Goal: Find specific page/section: Find specific page/section

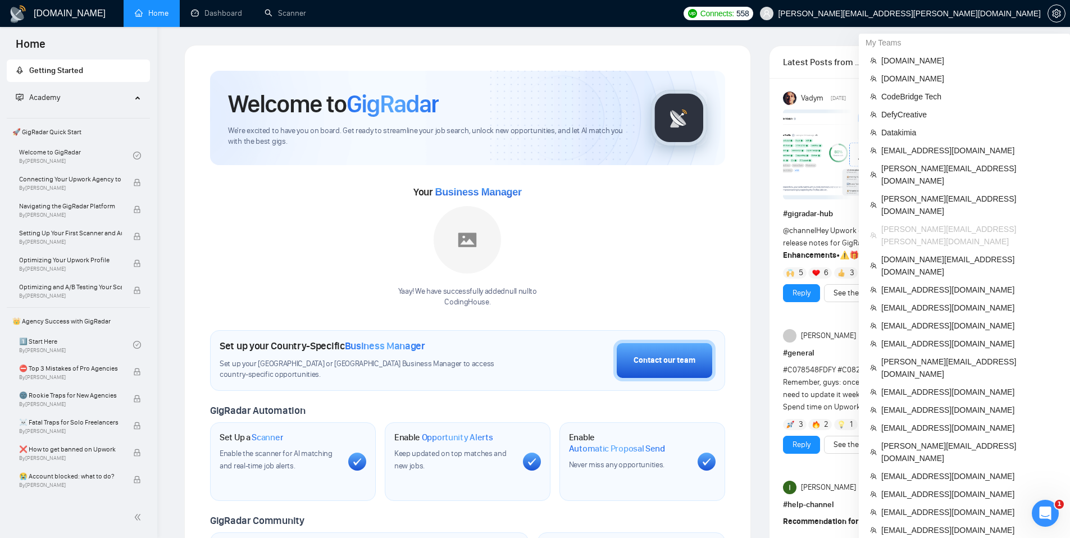
click at [977, 13] on span "herman.kravchenko@gmail.com" at bounding box center [909, 13] width 263 height 0
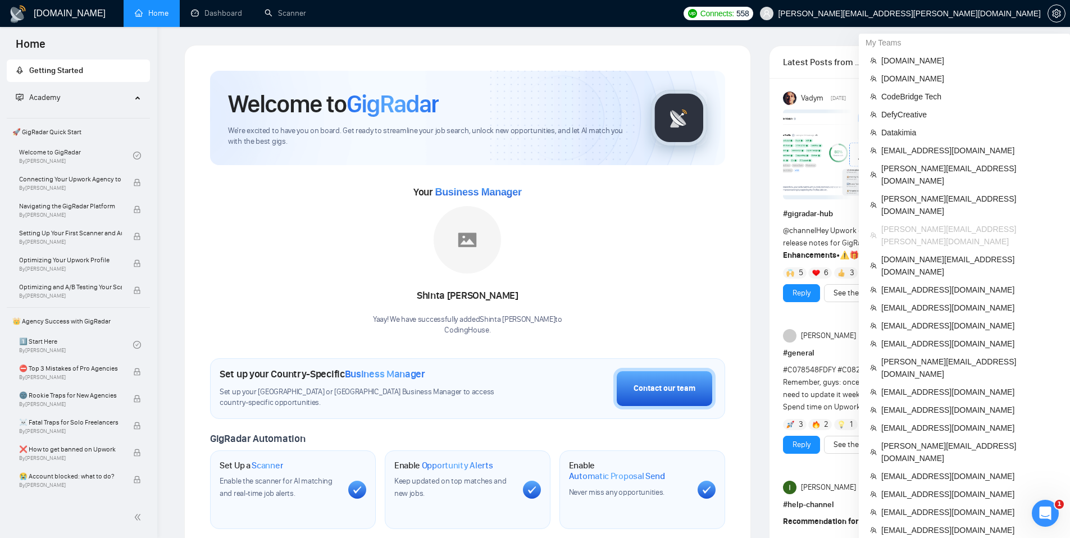
click at [977, 13] on span "[PERSON_NAME][EMAIL_ADDRESS][PERSON_NAME][DOMAIN_NAME]" at bounding box center [909, 13] width 263 height 0
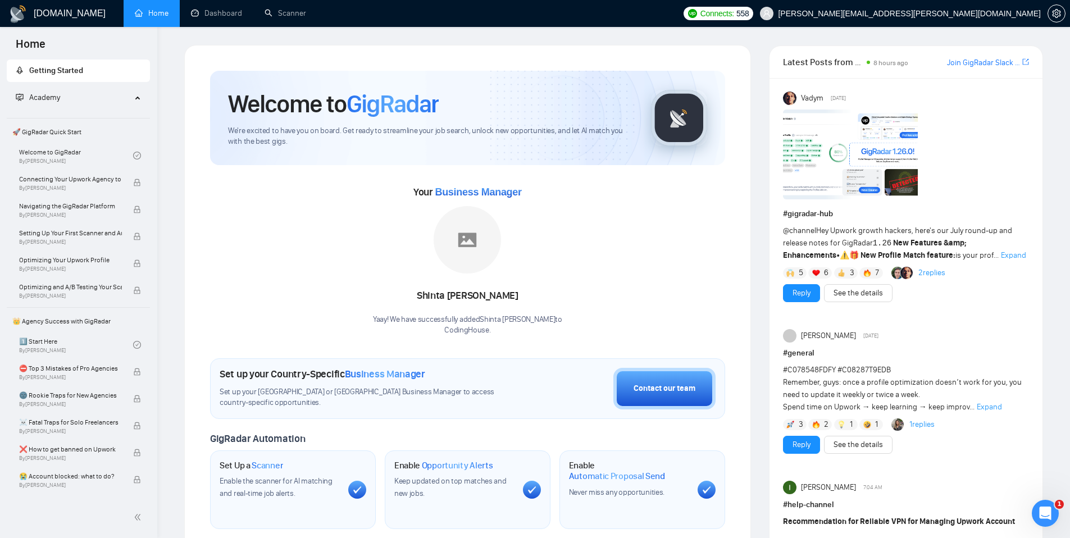
click at [677, 16] on ul "Home Dashboard Scanner" at bounding box center [397, 13] width 560 height 27
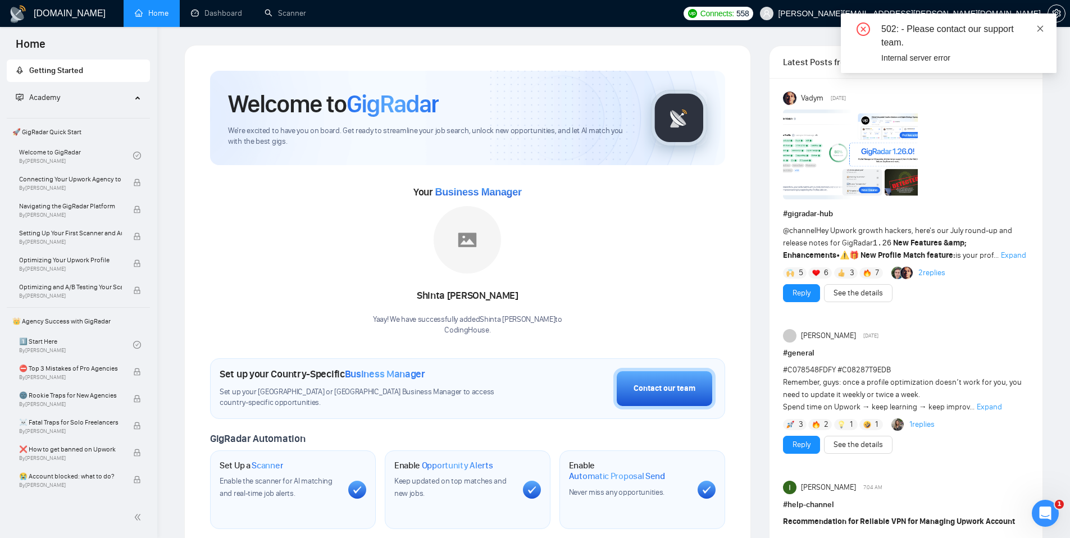
click at [1042, 29] on icon "close" at bounding box center [1040, 29] width 8 height 8
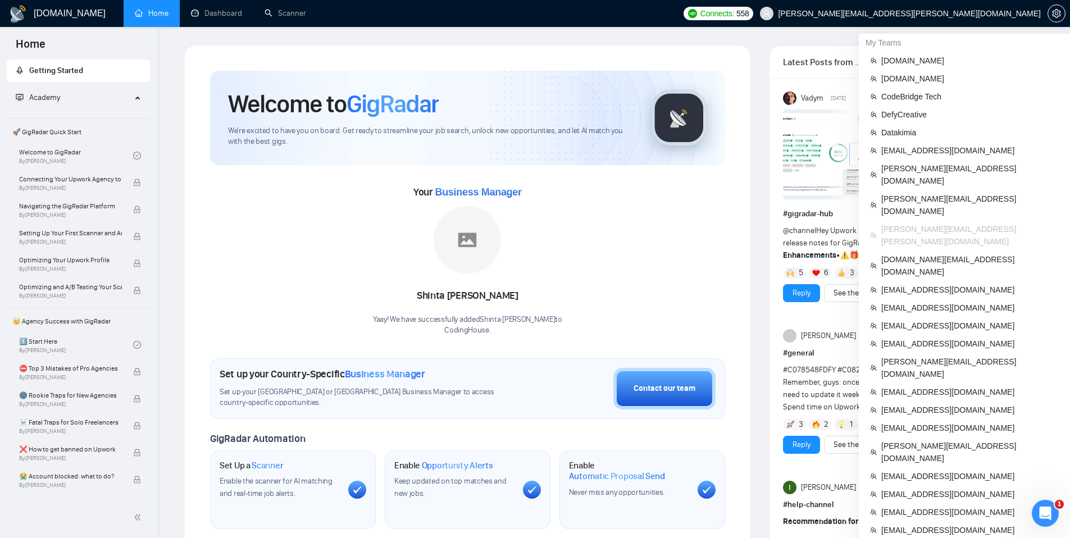
click at [988, 13] on span "[PERSON_NAME][EMAIL_ADDRESS][PERSON_NAME][DOMAIN_NAME]" at bounding box center [909, 13] width 263 height 0
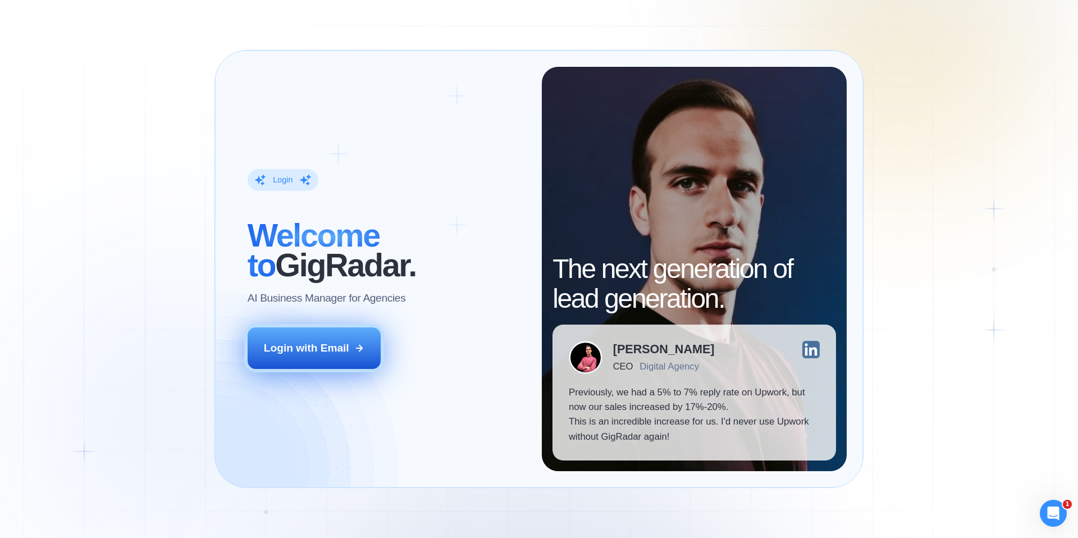
click at [342, 355] on div "Login with Email" at bounding box center [306, 348] width 85 height 15
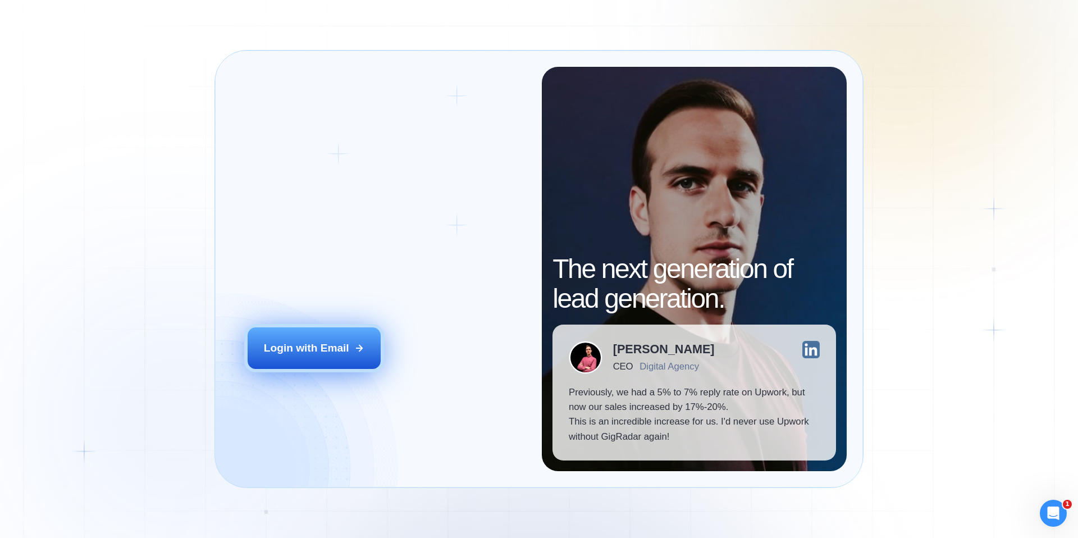
click at [326, 359] on button "Login with Email" at bounding box center [315, 348] width 134 height 42
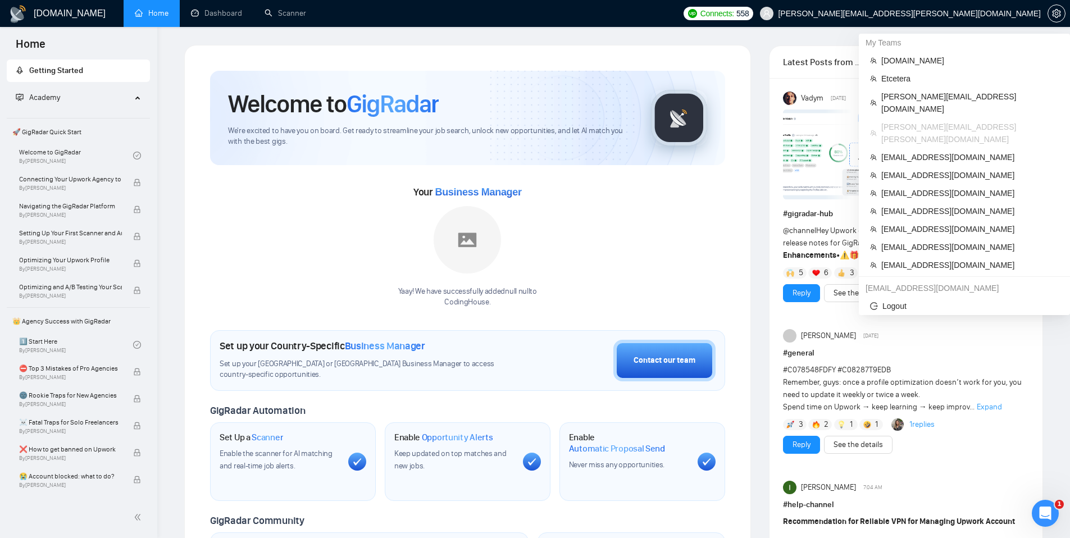
click at [971, 13] on span "[PERSON_NAME][EMAIL_ADDRESS][PERSON_NAME][DOMAIN_NAME]" at bounding box center [909, 13] width 263 height 0
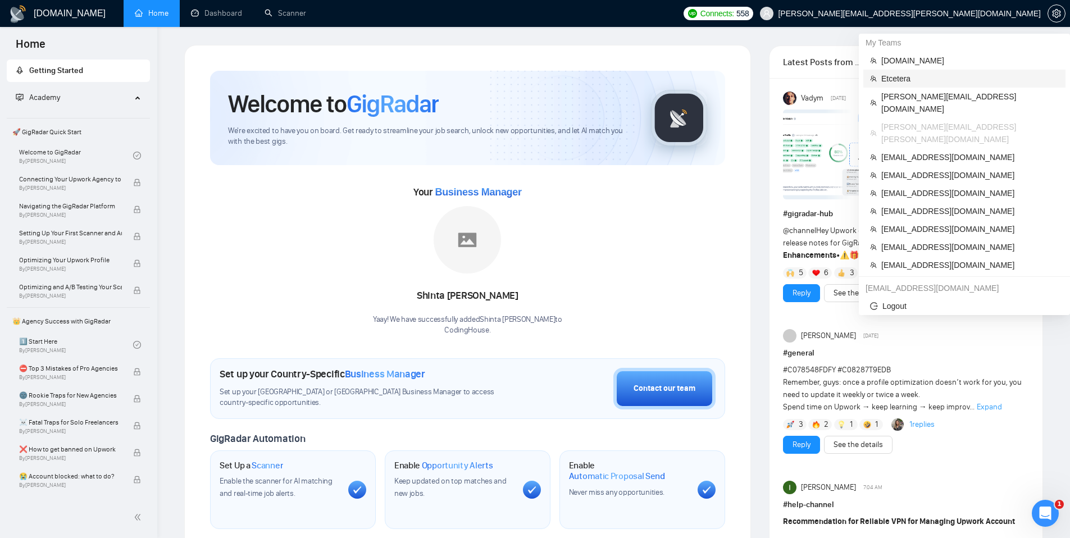
click at [900, 74] on span "Etcetera" at bounding box center [969, 78] width 177 height 12
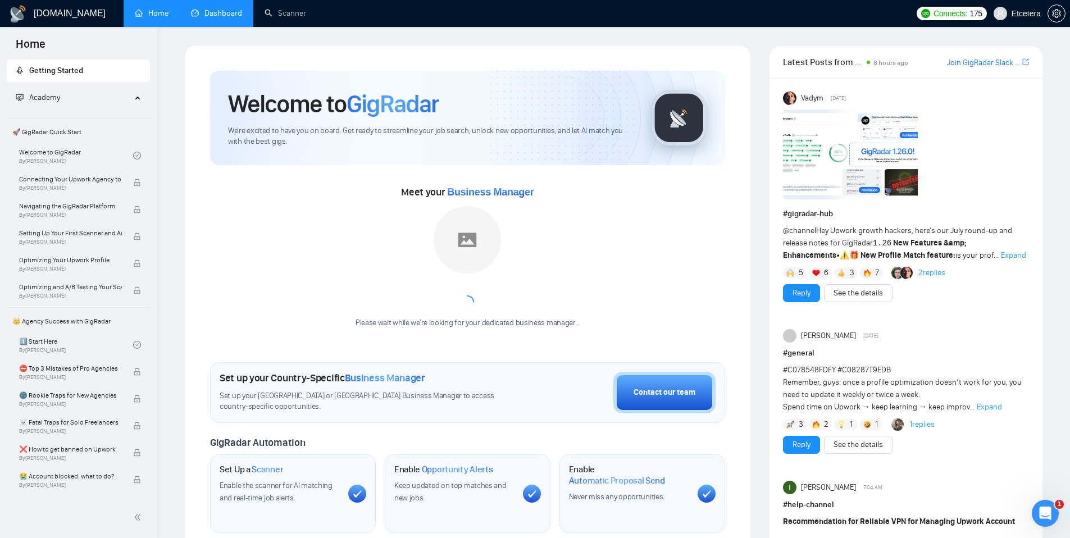
click at [197, 18] on link "Dashboard" at bounding box center [216, 13] width 51 height 10
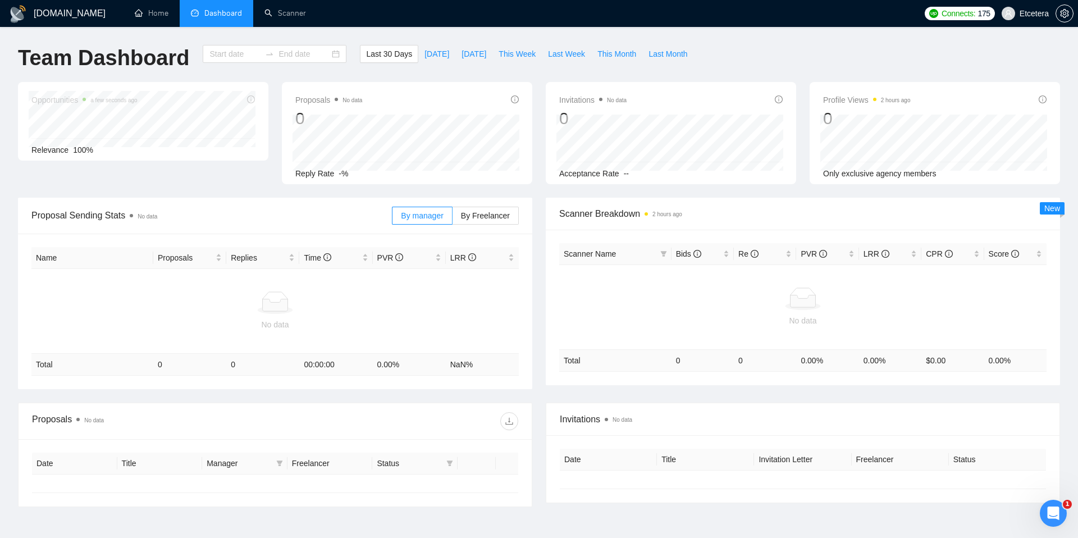
type input "[DATE]"
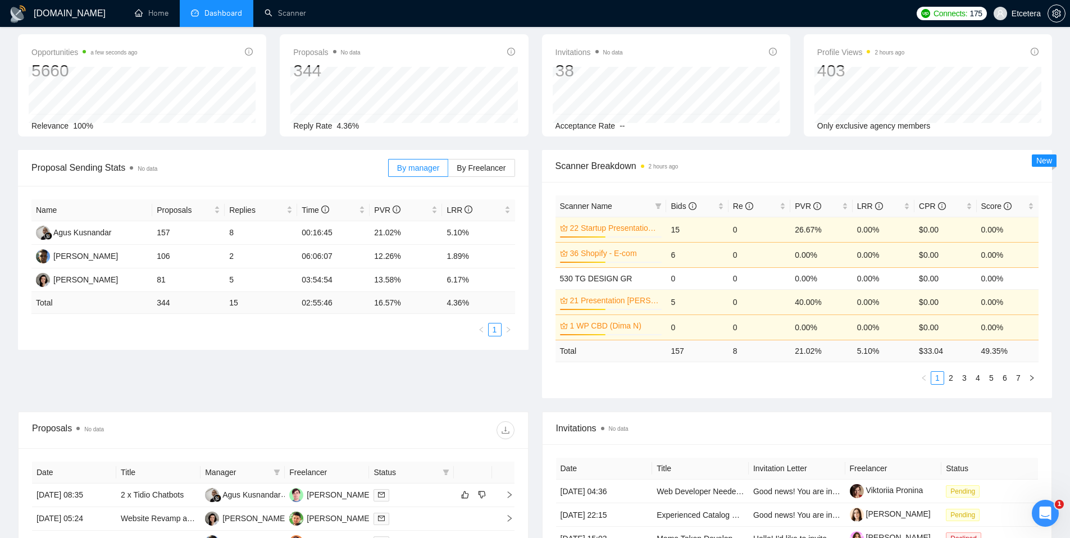
scroll to position [51, 0]
